Goal: Find specific page/section: Find specific page/section

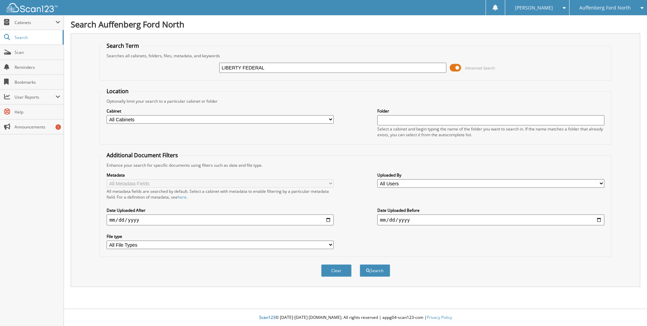
type input "LIBERTY FEDERAL"
click at [360, 264] on button "Search" at bounding box center [375, 270] width 30 height 13
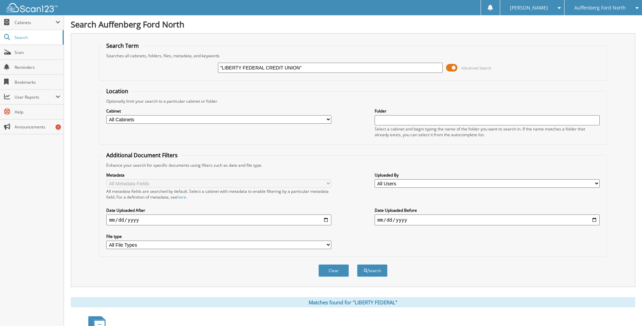
type input ""LIBERTY FEDERAL CREDIT UNION""
click at [357, 264] on button "Search" at bounding box center [372, 270] width 30 height 13
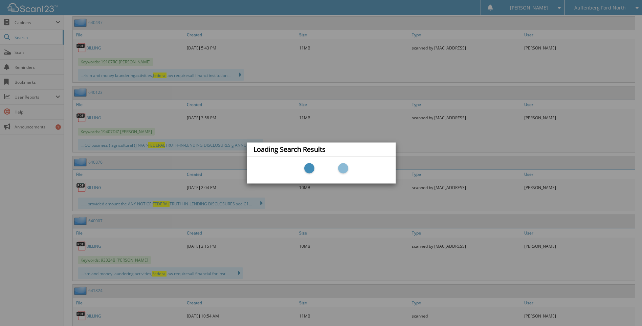
scroll to position [474, 0]
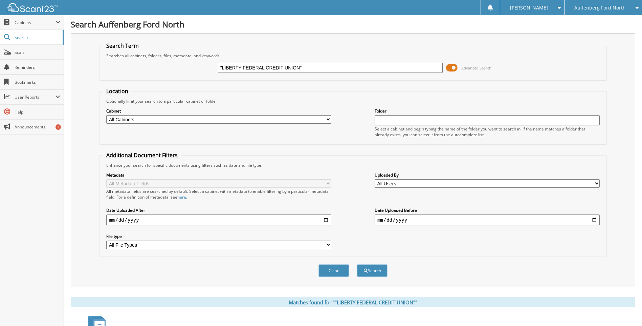
click at [310, 65] on input ""LIBERTY FEDERAL CREDIT UNION"" at bounding box center [330, 68] width 225 height 10
type input "KG210049"
click at [357, 264] on button "Search" at bounding box center [372, 270] width 30 height 13
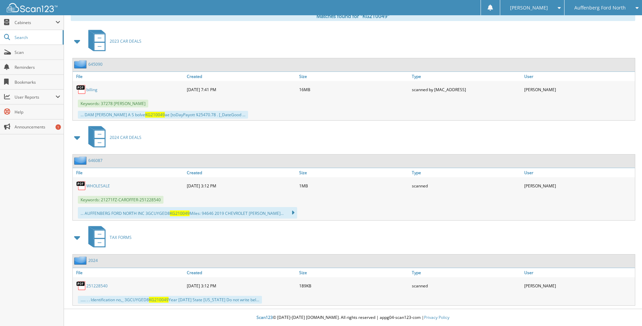
scroll to position [286, 0]
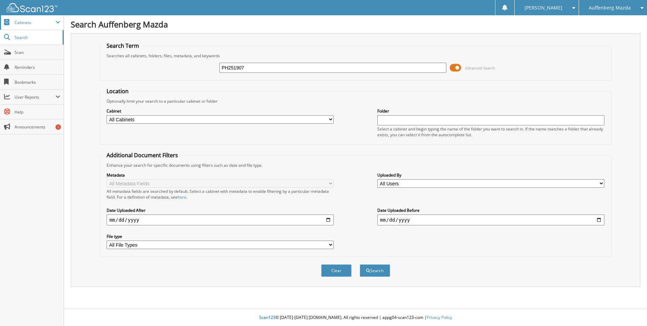
type input "PH251907"
click at [360, 264] on button "Search" at bounding box center [375, 270] width 30 height 13
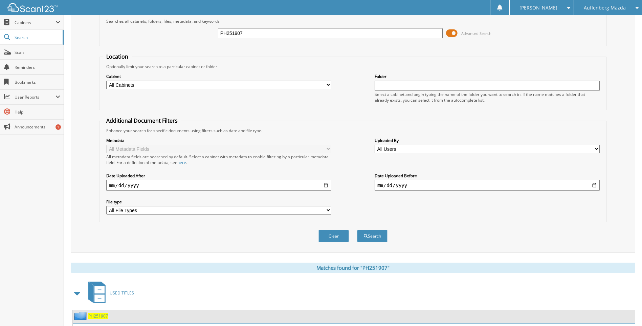
scroll to position [68, 0]
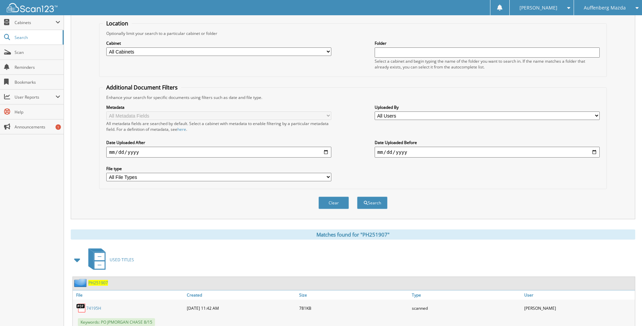
click at [598, 12] on div "Auffenberg Mazda" at bounding box center [607, 7] width 61 height 15
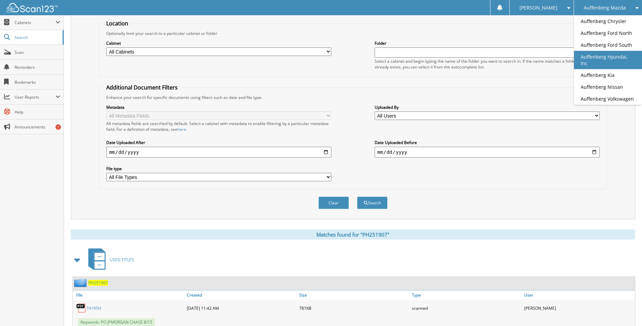
click at [598, 58] on link "Auffenberg Hyundai, Inc" at bounding box center [608, 60] width 68 height 18
